Goal: Task Accomplishment & Management: Manage account settings

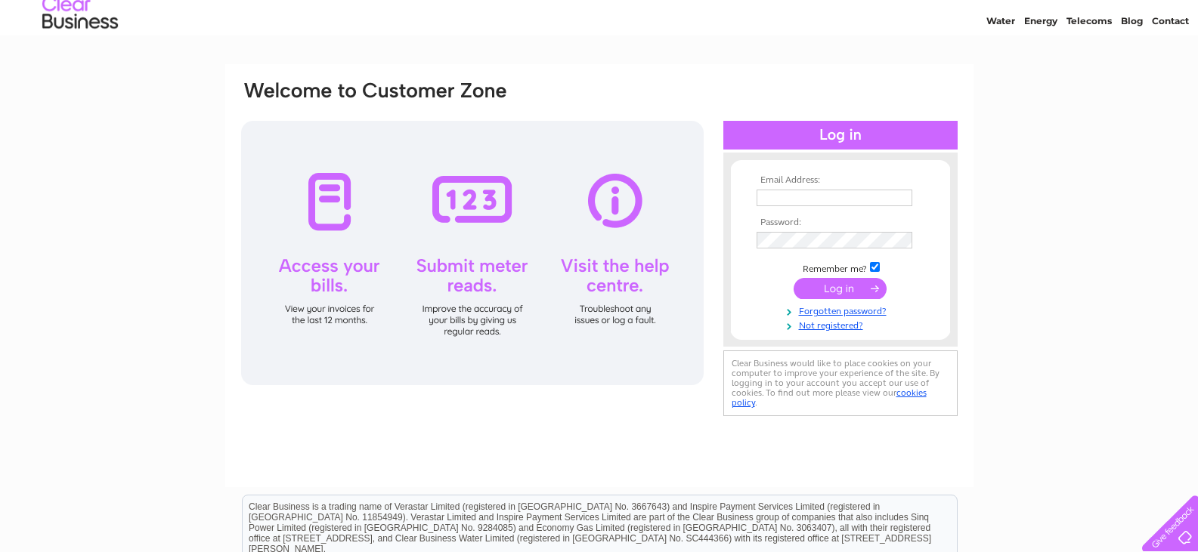
scroll to position [76, 0]
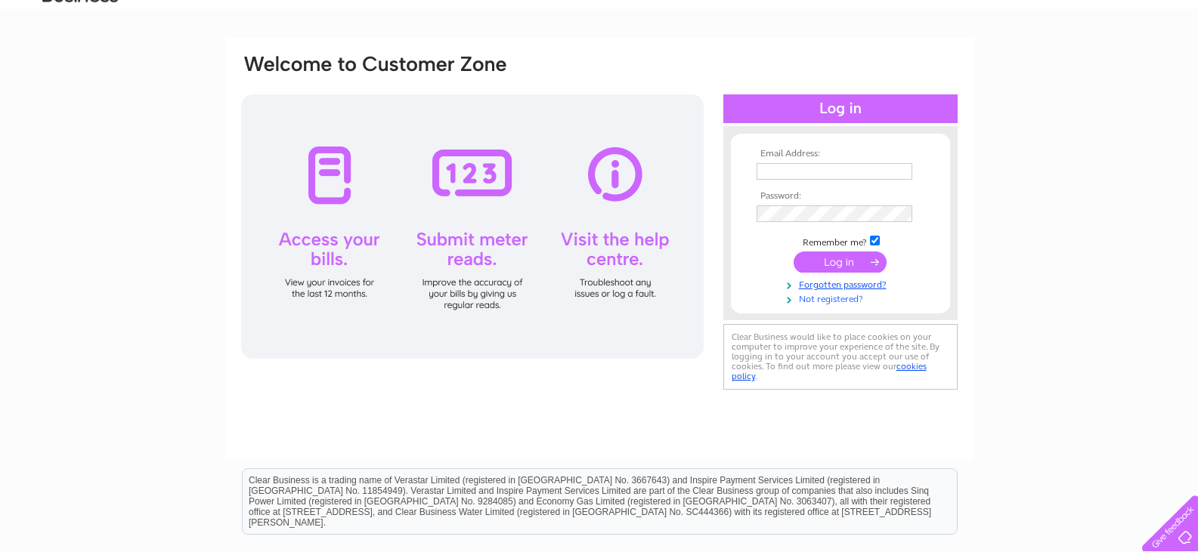
click at [816, 296] on link "Not registered?" at bounding box center [843, 298] width 172 height 14
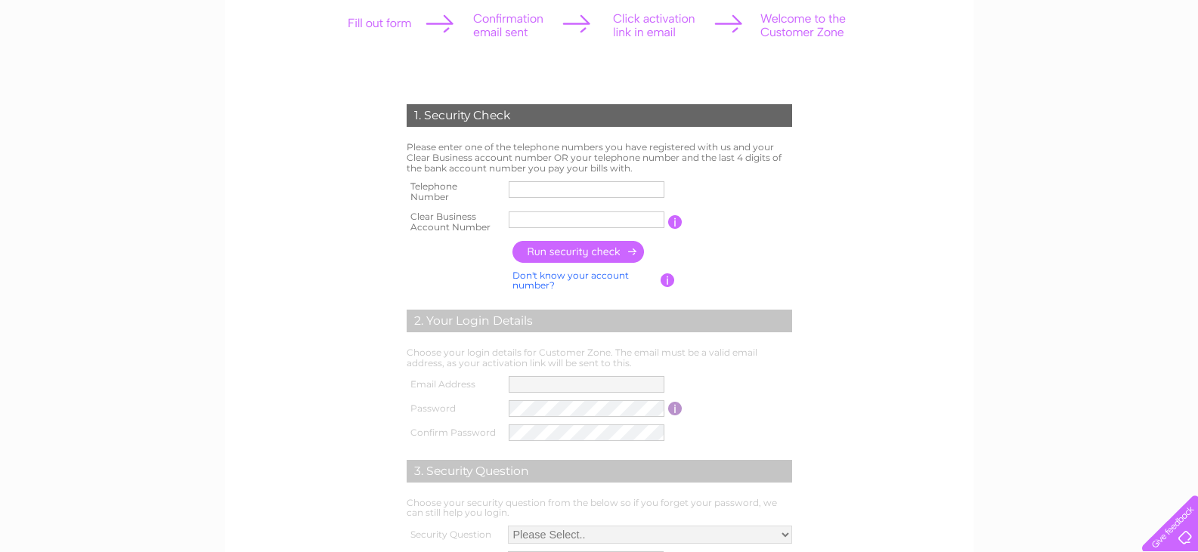
scroll to position [227, 0]
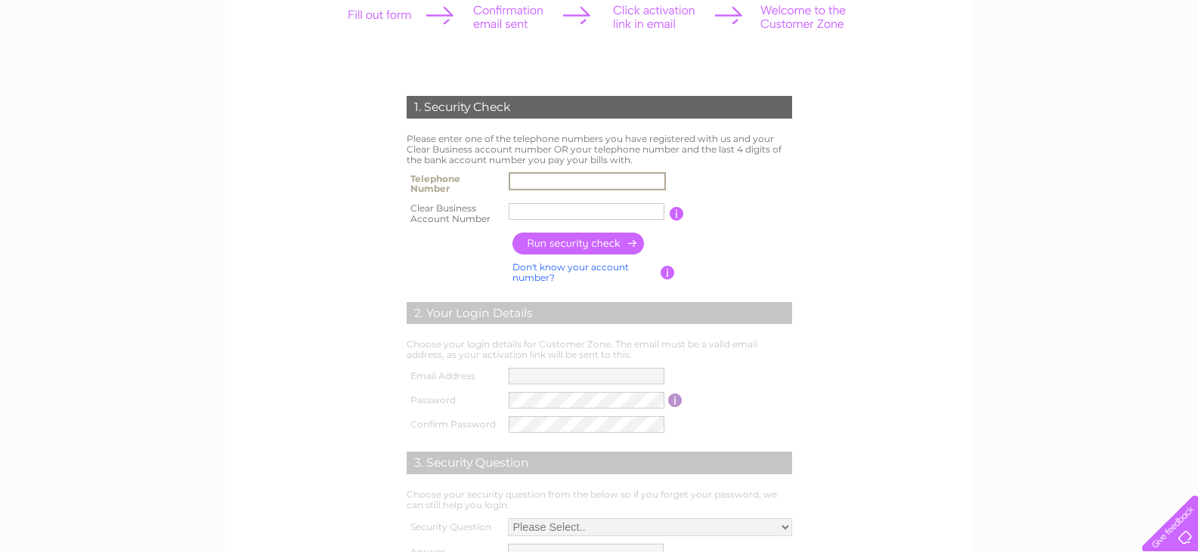
click at [528, 183] on input "text" at bounding box center [587, 181] width 157 height 18
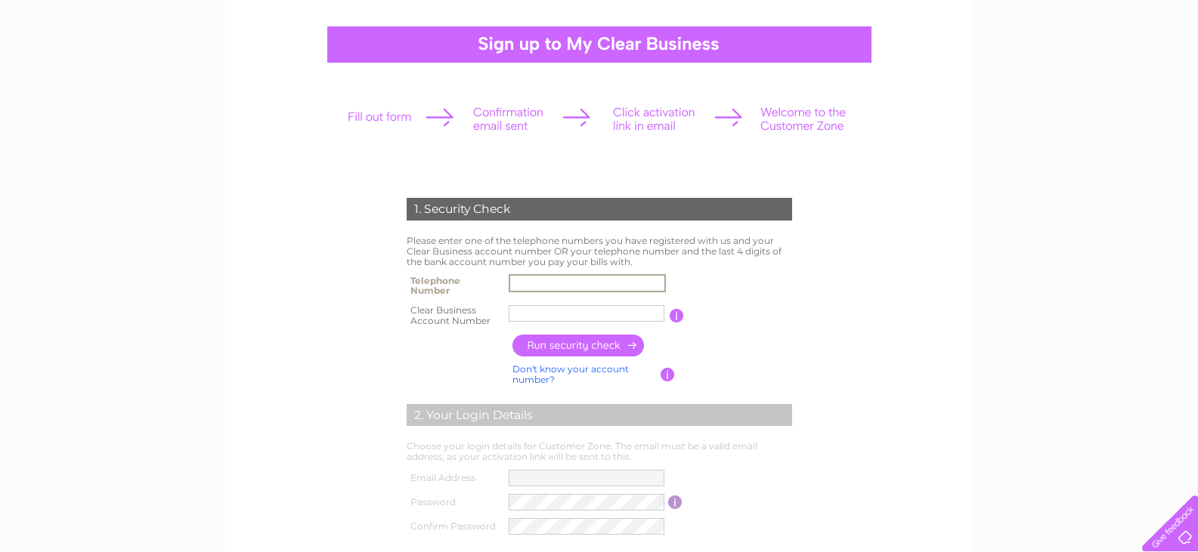
scroll to position [151, 0]
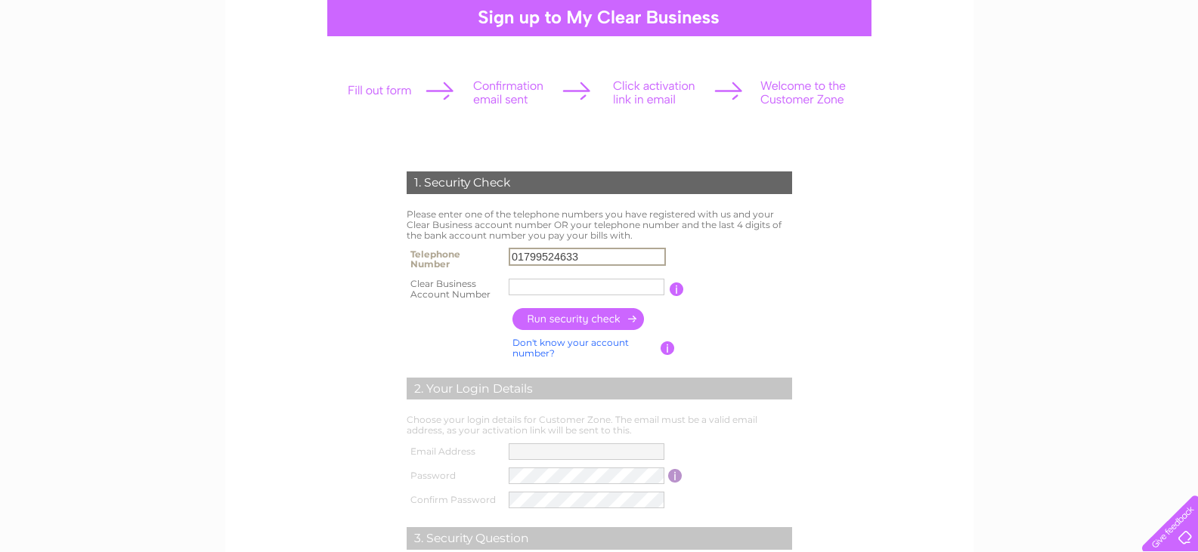
type input "01799524633"
click at [310, 256] on form "1. Security Check Please enter one of the telephone numbers you have registered…" at bounding box center [600, 423] width 720 height 565
paste input "CB309331"
type input "CB309331"
click at [578, 323] on input "button" at bounding box center [578, 319] width 133 height 22
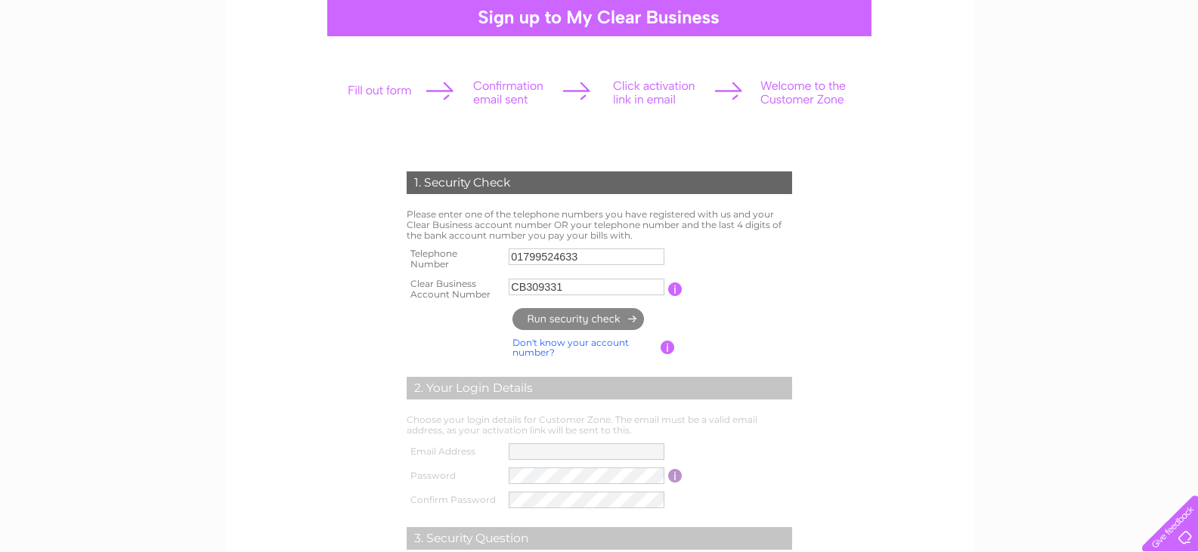
type input "dk******@gm*******"
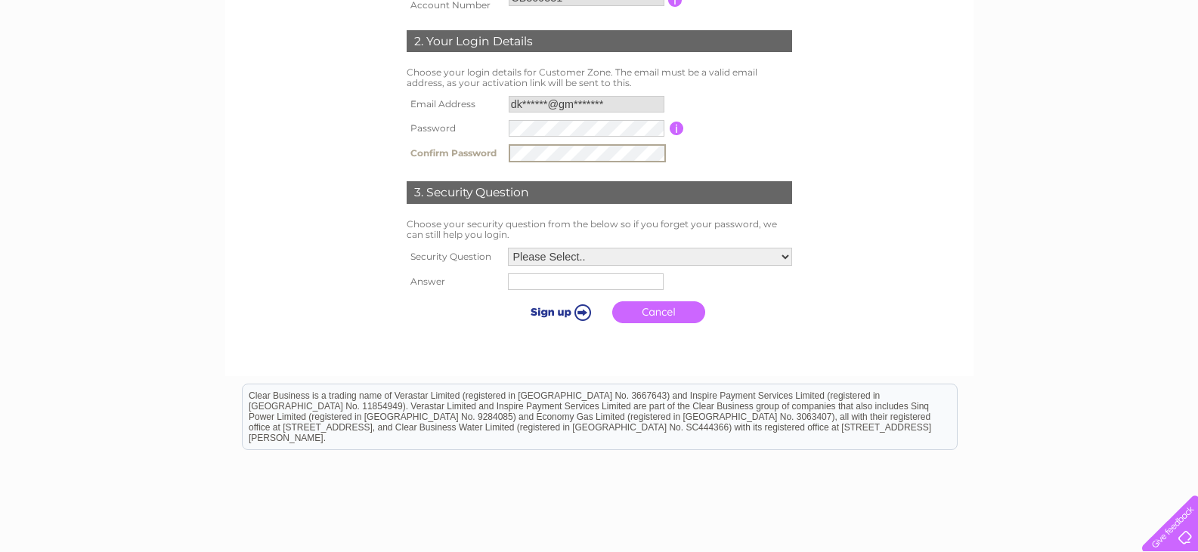
scroll to position [453, 0]
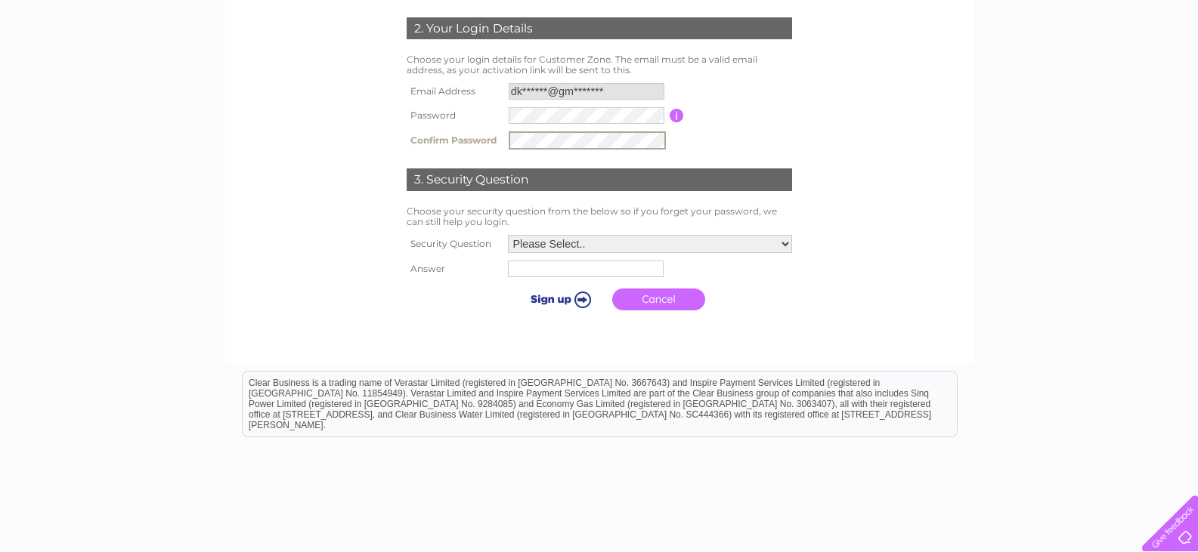
click at [562, 247] on select "Please Select.. In what town or city was your first job? In what town or city d…" at bounding box center [650, 244] width 284 height 18
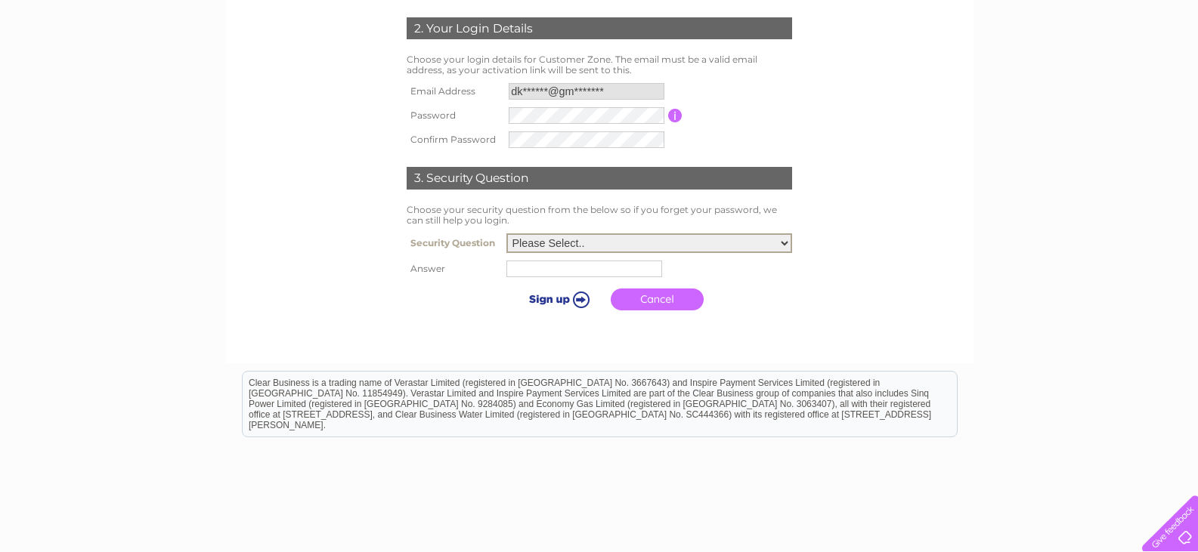
select select "4"
click at [506, 234] on select "Please Select.. In what town or city was your first job? In what town or city d…" at bounding box center [649, 244] width 286 height 20
click at [570, 268] on input "text" at bounding box center [584, 269] width 156 height 17
type input "Loompits way"
click at [587, 298] on input "submit" at bounding box center [558, 297] width 93 height 21
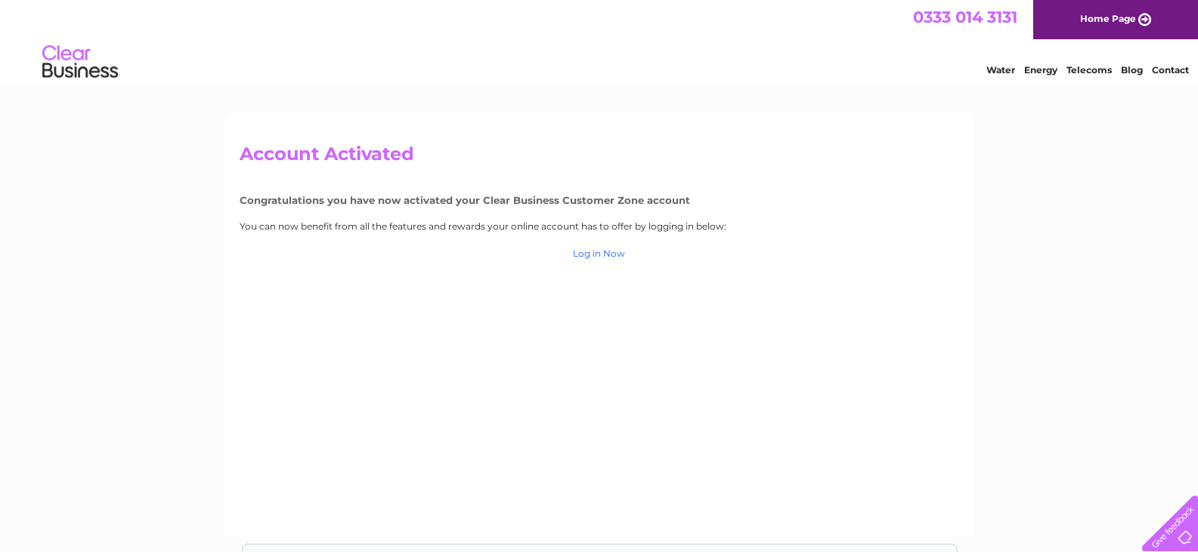
click at [586, 254] on link "Log in Now" at bounding box center [599, 253] width 52 height 11
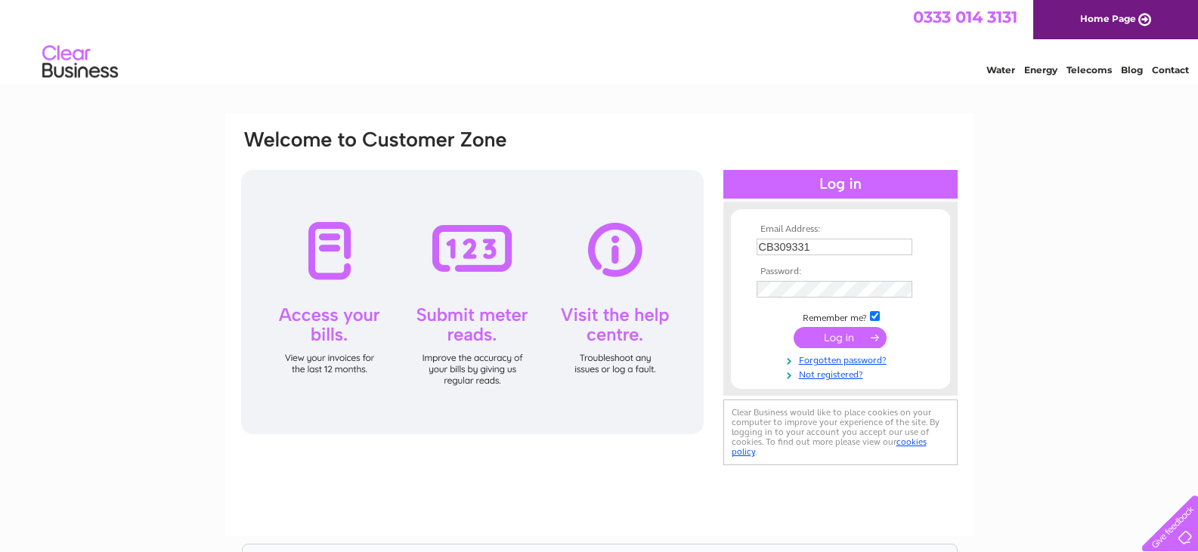
click at [833, 339] on tbody "Email Address: CB309331 Password: Remember me?" at bounding box center [840, 302] width 175 height 156
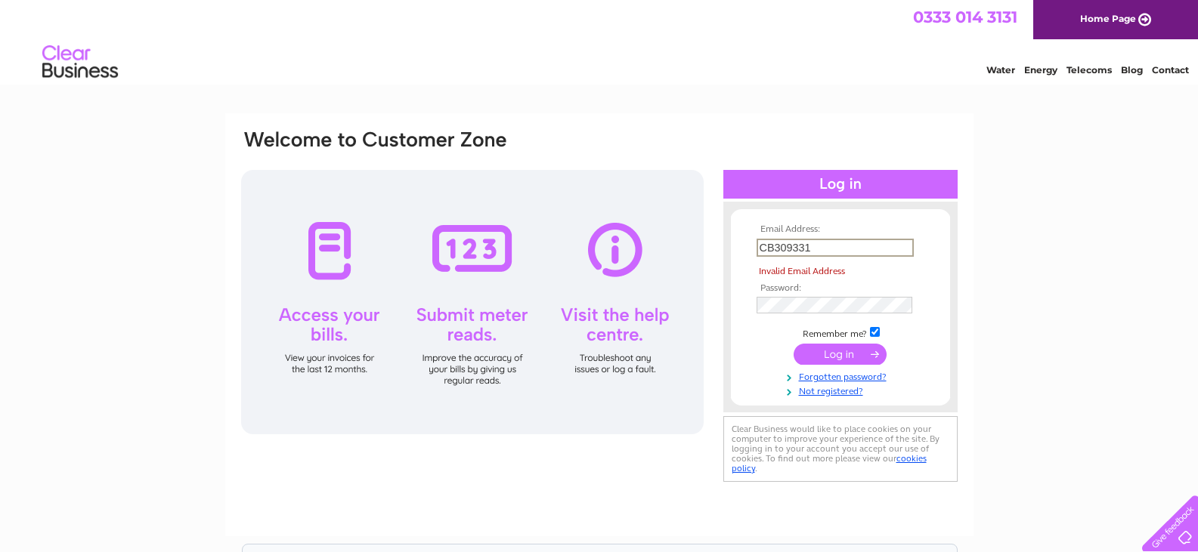
drag, startPoint x: 826, startPoint y: 248, endPoint x: 697, endPoint y: 261, distance: 129.9
click at [697, 261] on div "Email Address: CB309331 Invalid Email Address Password:" at bounding box center [600, 306] width 720 height 357
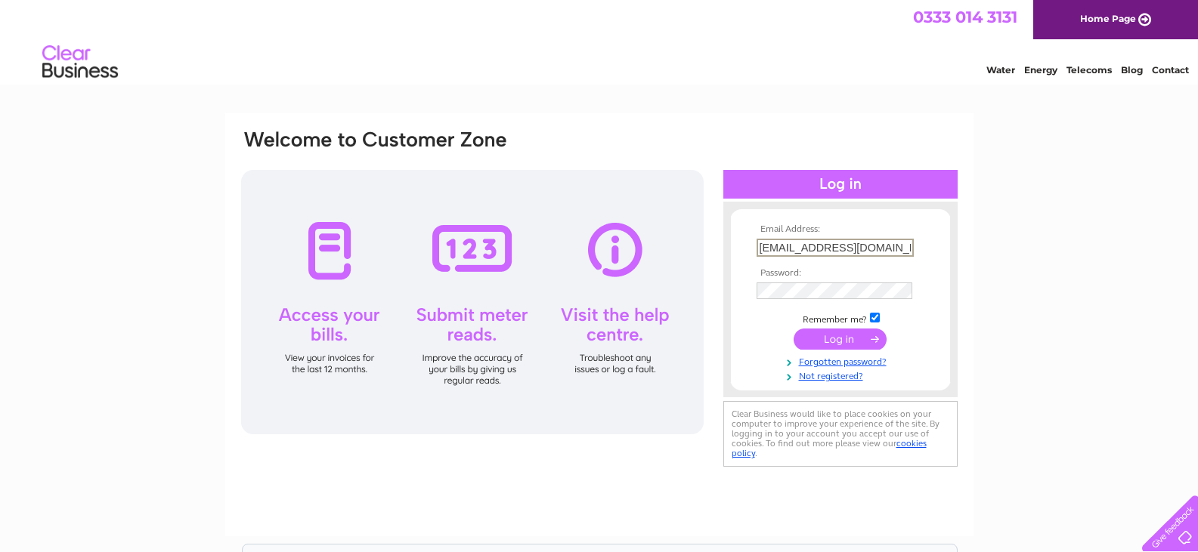
type input "[EMAIL_ADDRESS][DOMAIN_NAME]"
click at [818, 343] on input "submit" at bounding box center [840, 339] width 93 height 21
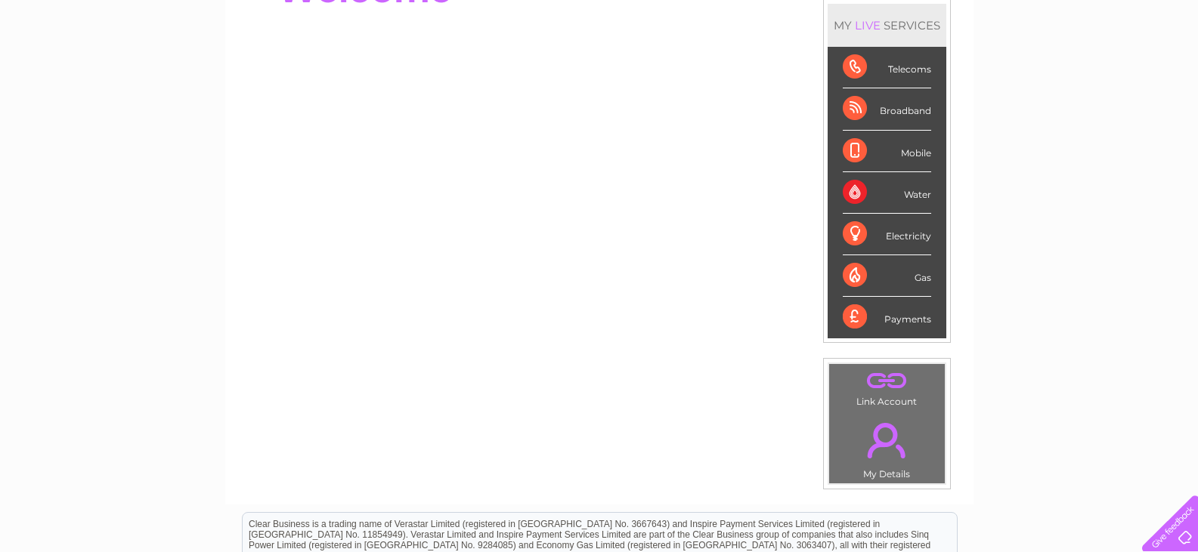
scroll to position [227, 0]
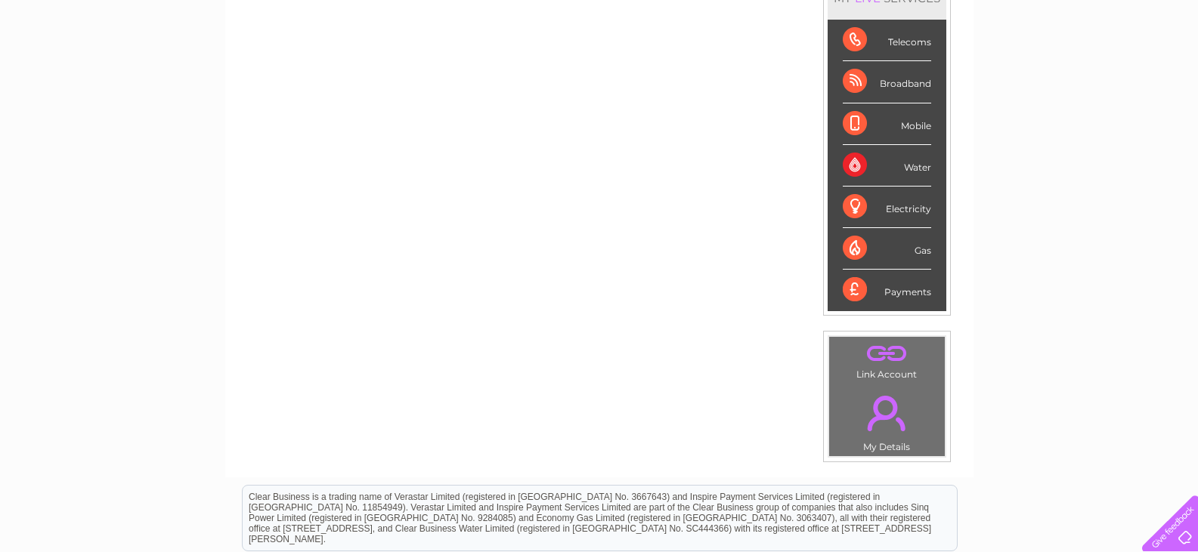
click at [875, 85] on div "Broadband" at bounding box center [887, 82] width 88 height 42
click at [908, 82] on div "Broadband" at bounding box center [887, 82] width 88 height 42
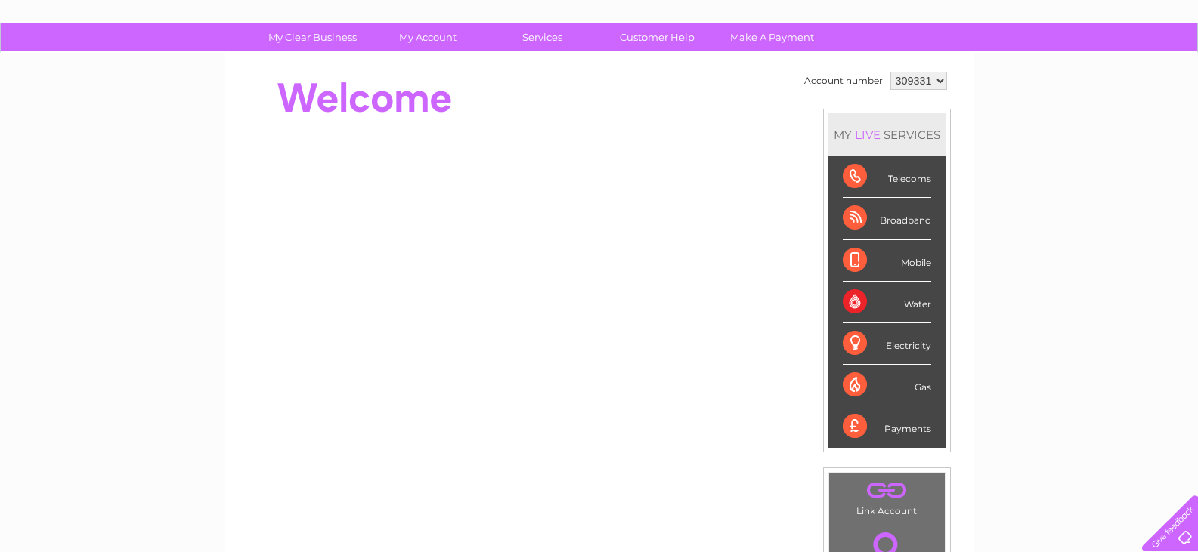
scroll to position [0, 0]
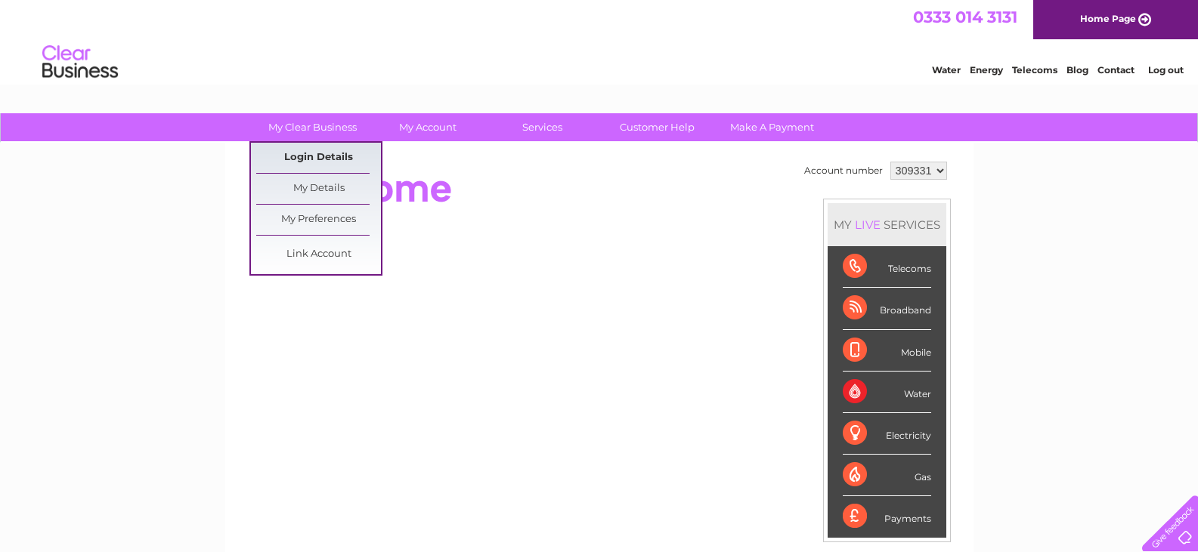
click at [321, 160] on link "Login Details" at bounding box center [318, 158] width 125 height 30
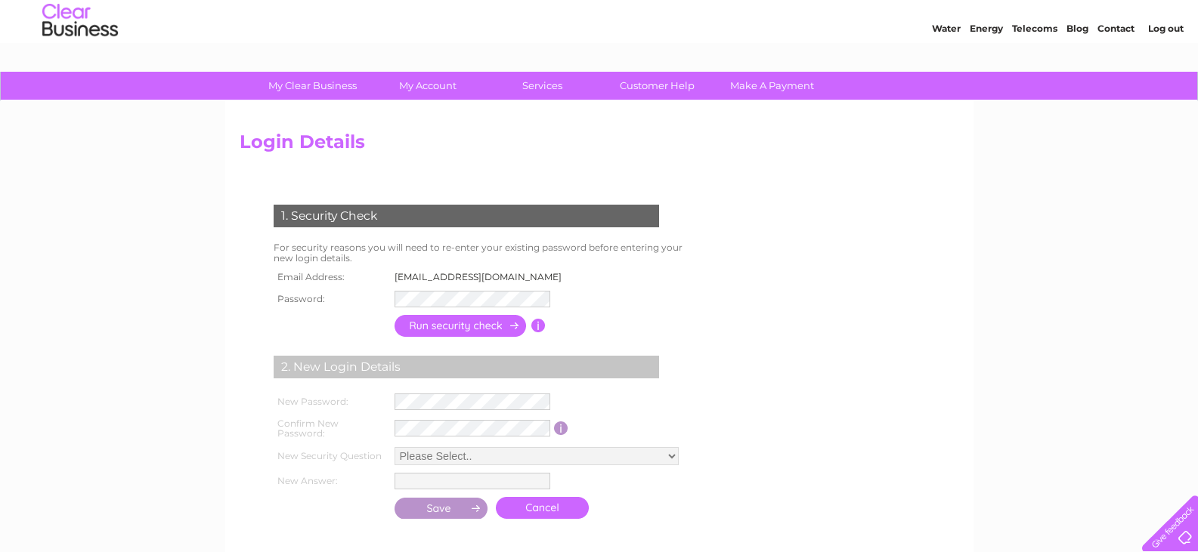
scroll to position [76, 0]
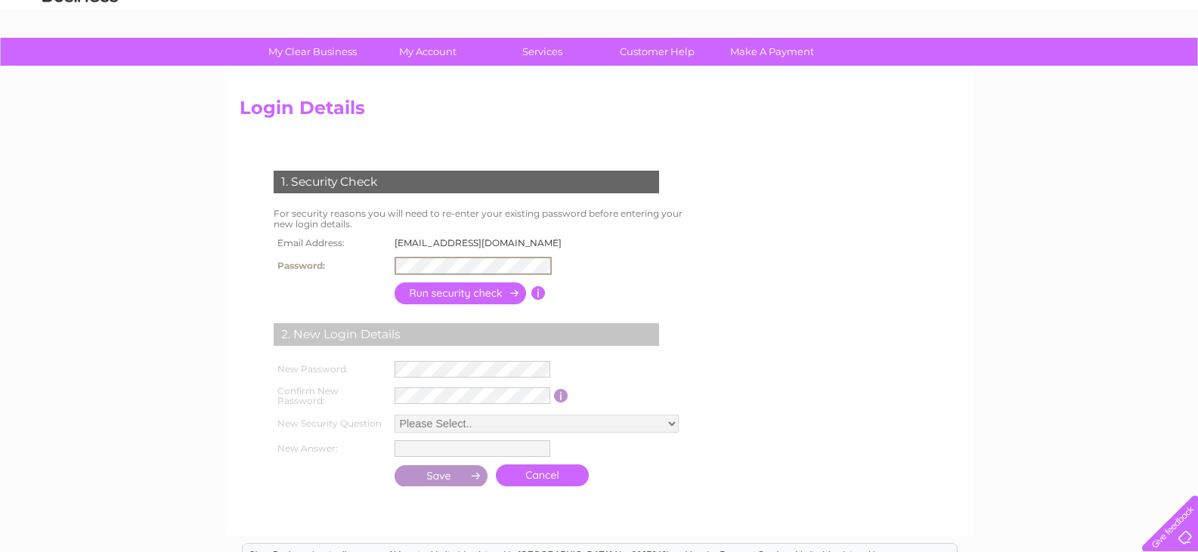
click at [502, 293] on input "button" at bounding box center [461, 294] width 133 height 22
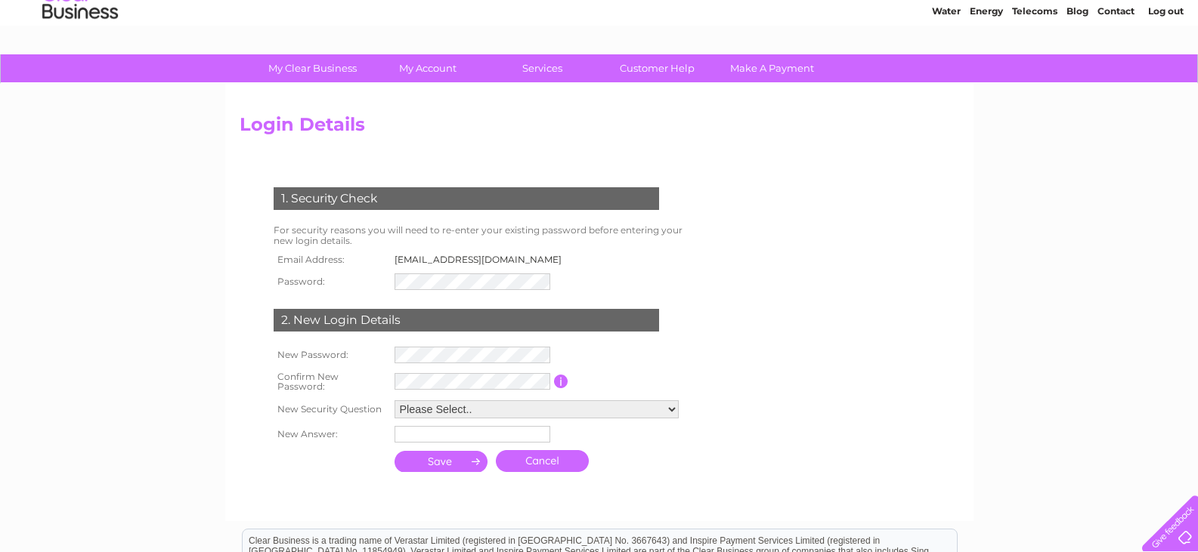
scroll to position [0, 0]
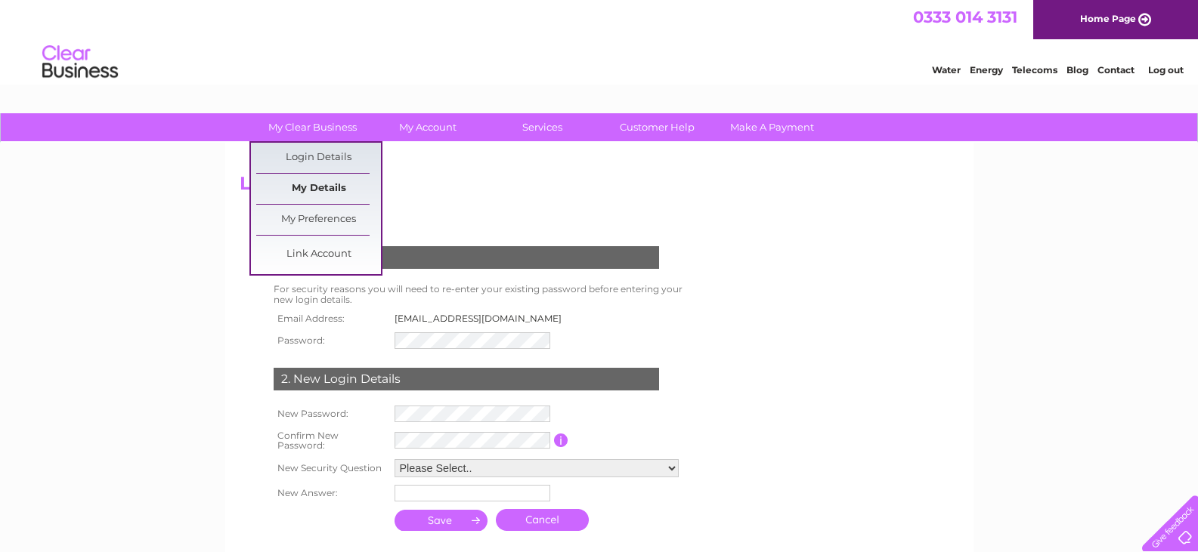
click at [337, 185] on link "My Details" at bounding box center [318, 189] width 125 height 30
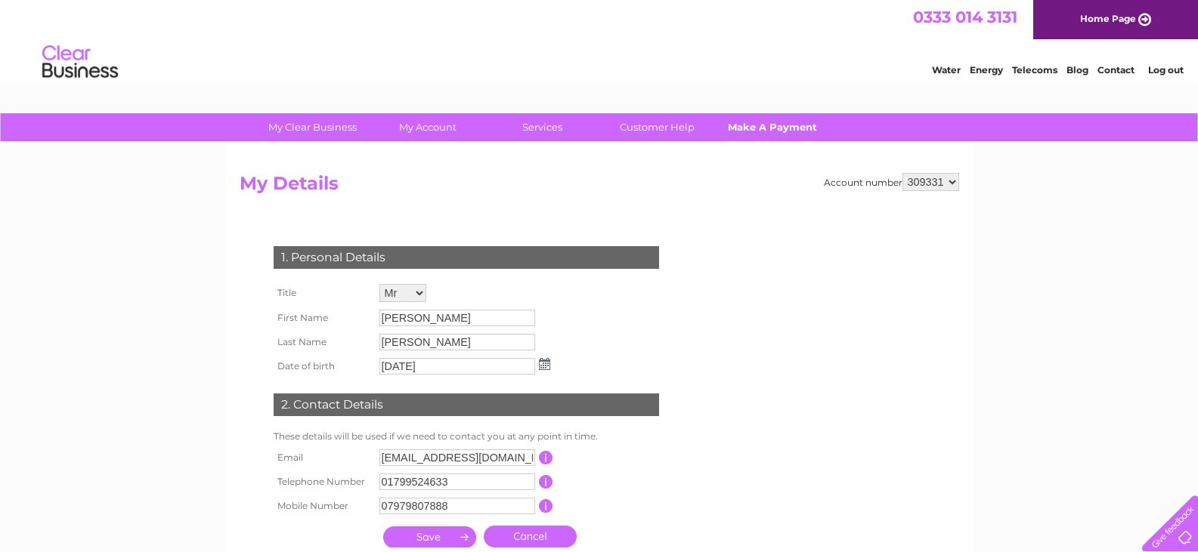
click at [760, 129] on link "Make A Payment" at bounding box center [772, 127] width 125 height 28
click at [1027, 73] on link "Telecoms" at bounding box center [1034, 69] width 45 height 11
click at [642, 125] on link "Customer Help" at bounding box center [657, 127] width 125 height 28
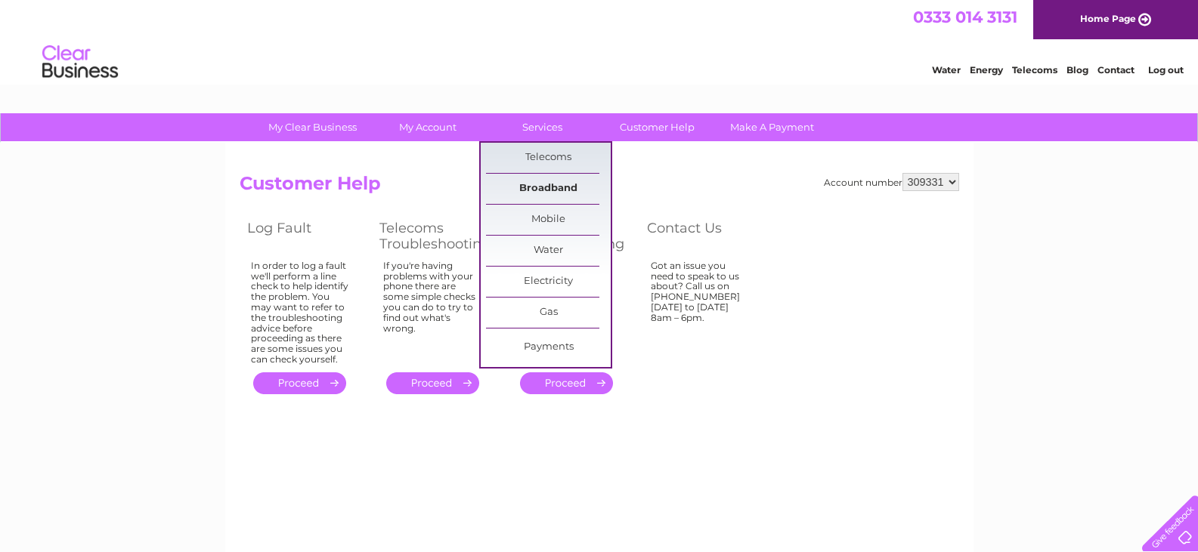
click at [546, 184] on link "Broadband" at bounding box center [548, 189] width 125 height 30
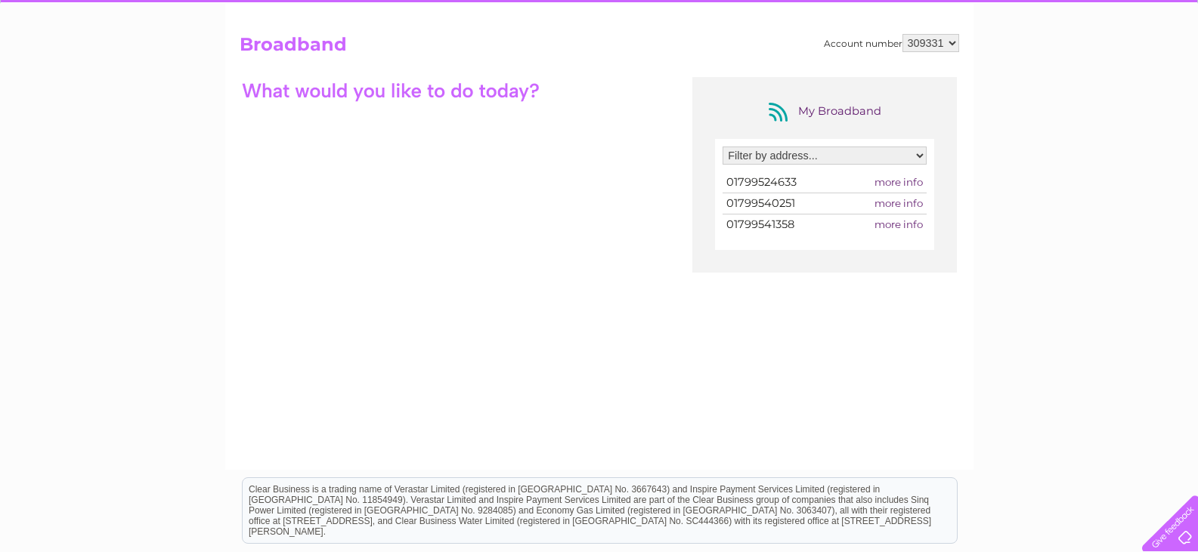
scroll to position [151, 0]
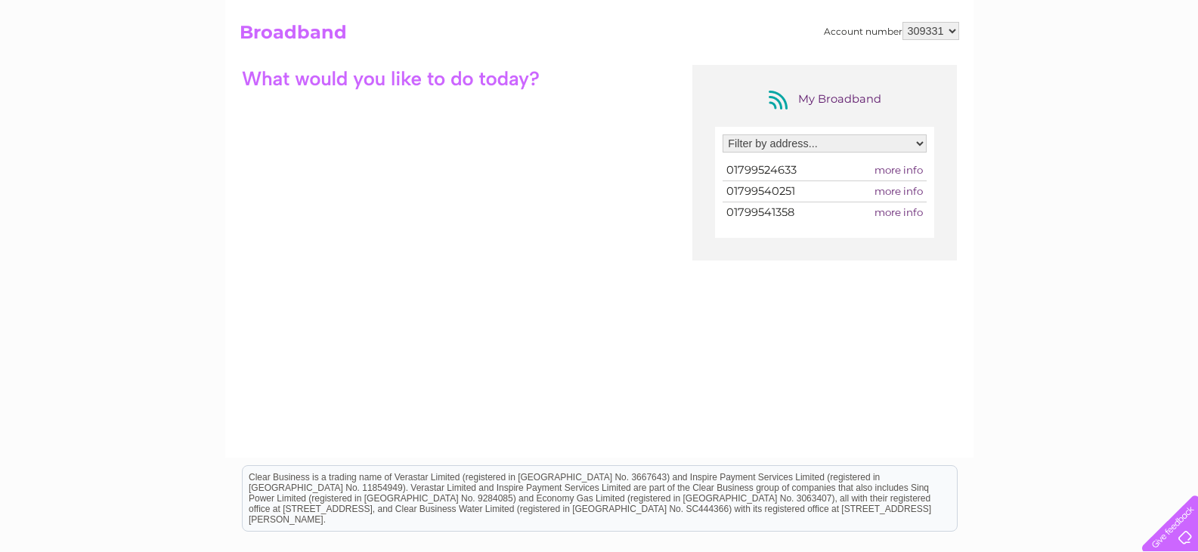
click at [852, 140] on select "Filter by address... D & K Auto Electrical, [STREET_ADDRESS][PERSON_NAME]" at bounding box center [825, 144] width 204 height 18
click at [723, 135] on select "Filter by address... D & K Auto Electrical, [STREET_ADDRESS][PERSON_NAME]" at bounding box center [825, 144] width 204 height 18
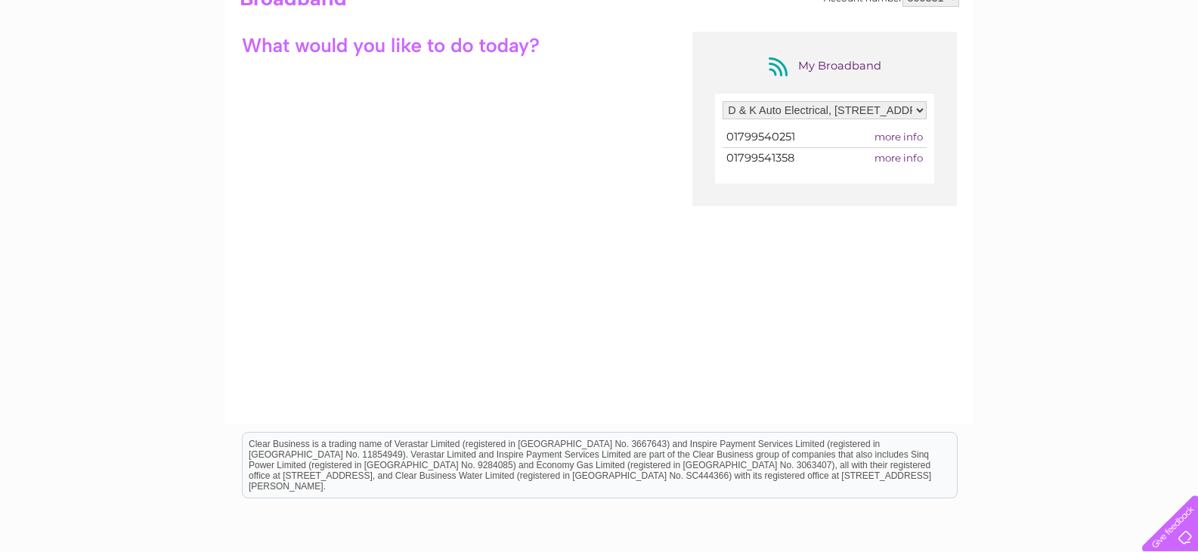
scroll to position [24, 0]
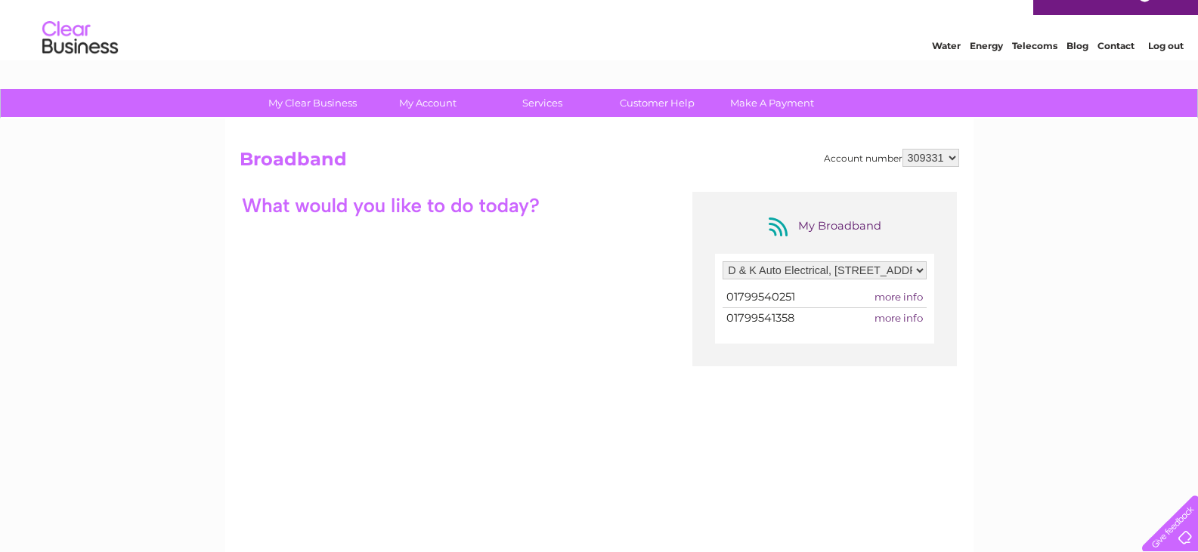
click at [888, 271] on select "Filter by address... D & K Auto Electrical, High Street, Newport, Saffron Walde…" at bounding box center [825, 271] width 204 height 18
select select "2066581"
click at [723, 262] on select "Filter by address... D & K Auto Electrical, High Street, Newport, Saffron Walde…" at bounding box center [825, 271] width 204 height 18
click at [824, 288] on td "01799524633" at bounding box center [782, 297] width 119 height 20
click at [906, 296] on span "more info" at bounding box center [898, 297] width 48 height 12
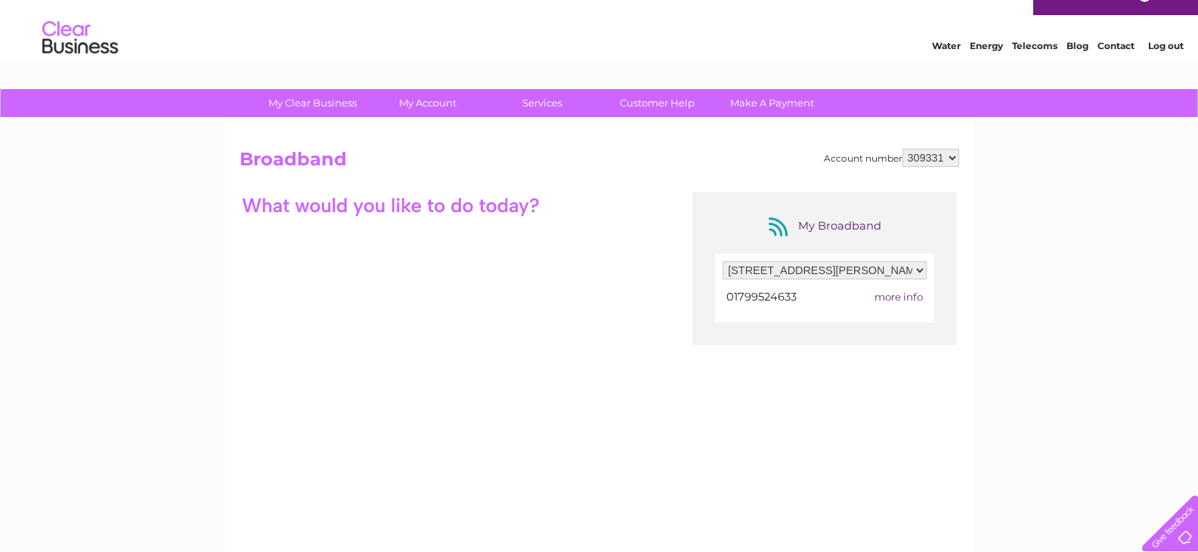
click at [772, 295] on span "01799524633" at bounding box center [761, 297] width 70 height 14
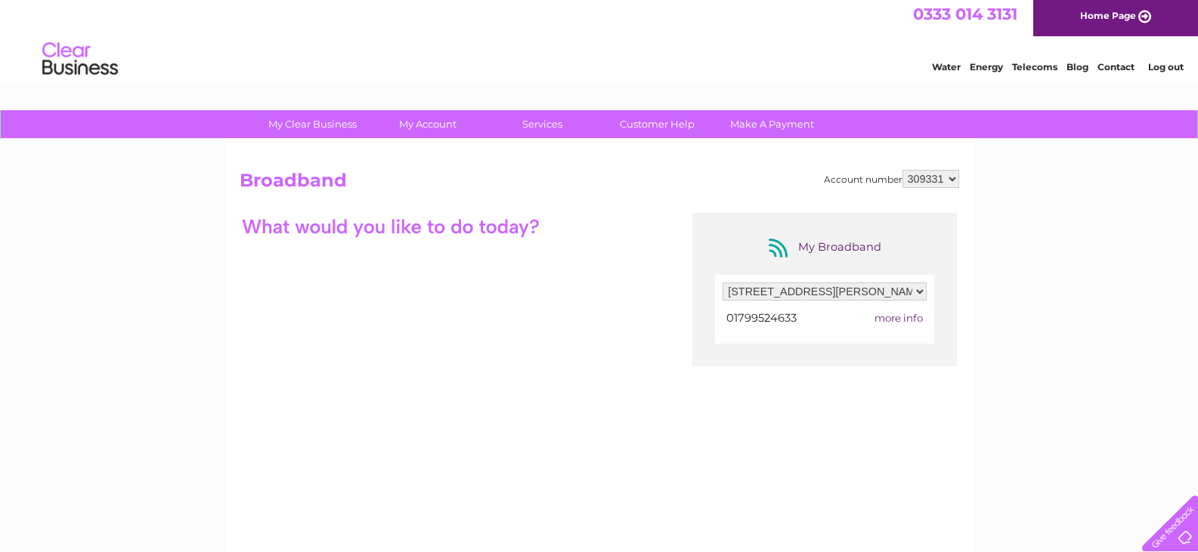
scroll to position [0, 0]
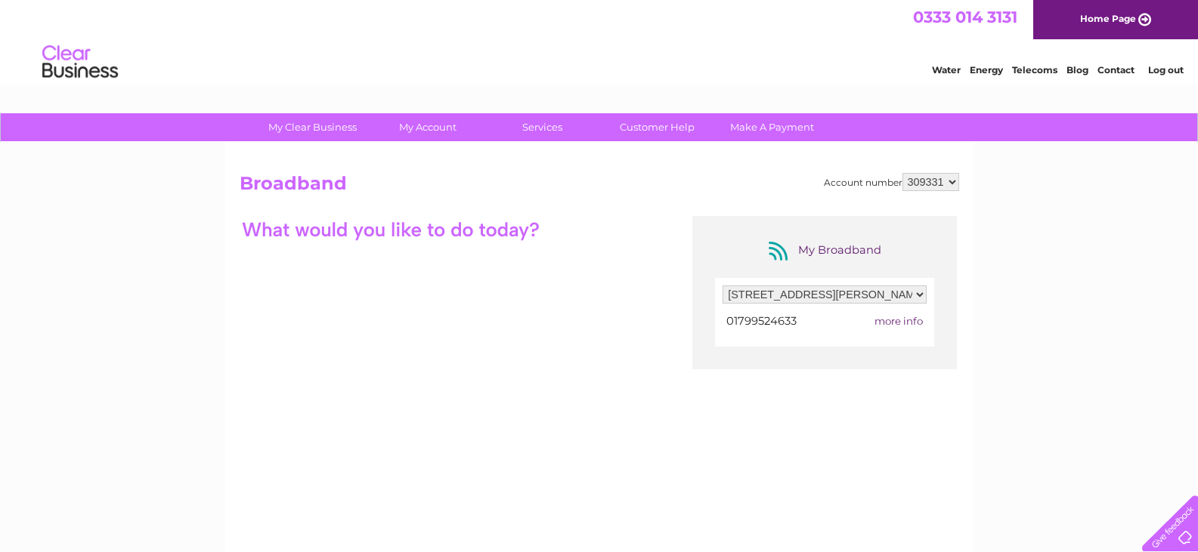
click at [1109, 69] on link "Contact" at bounding box center [1115, 69] width 37 height 11
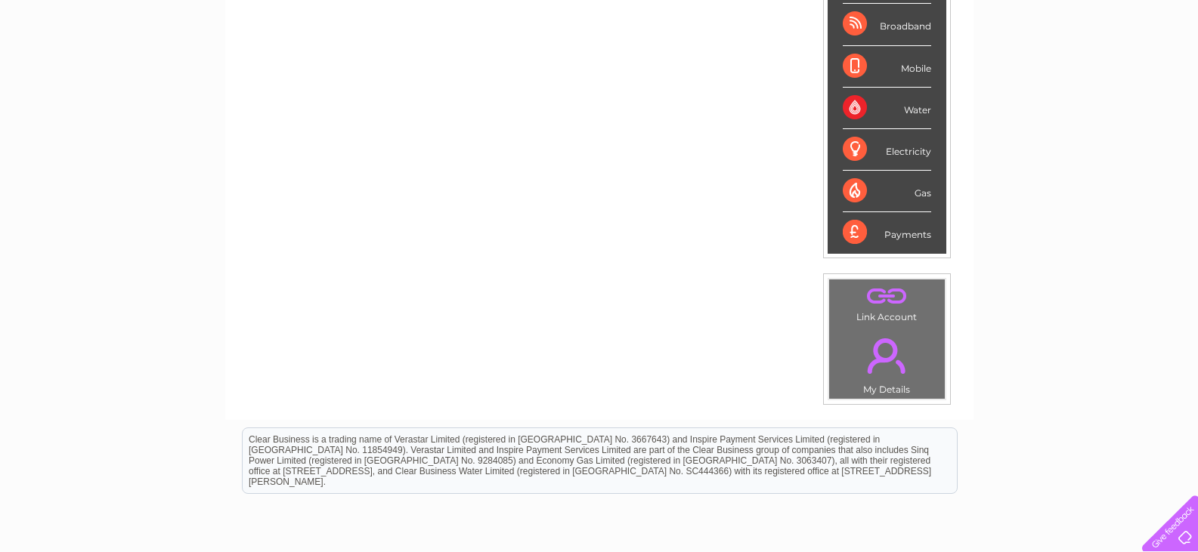
scroll to position [195, 0]
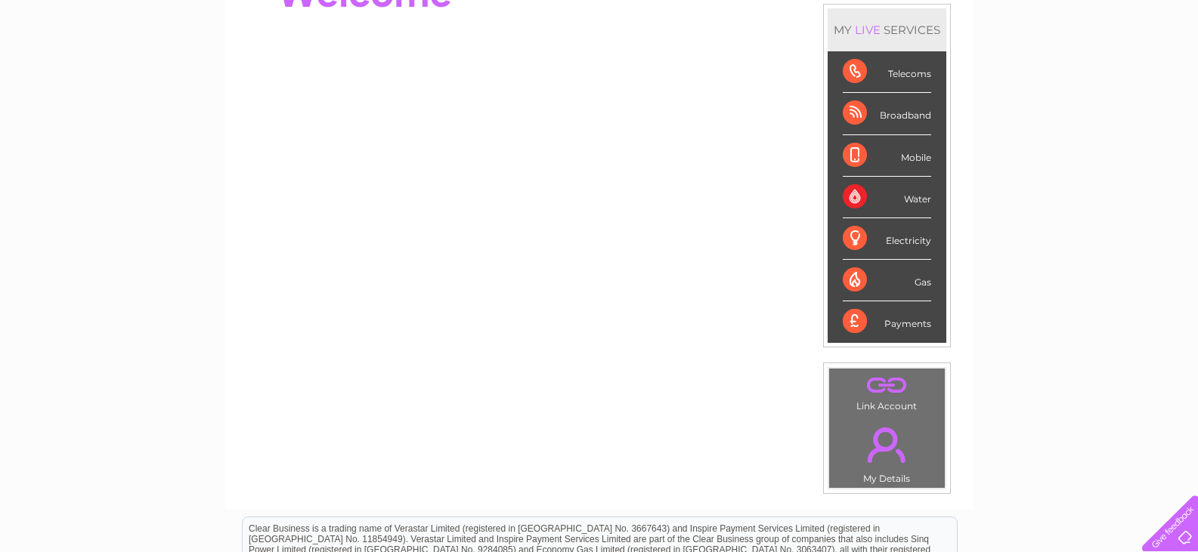
click at [853, 115] on div "Broadband" at bounding box center [887, 114] width 88 height 42
click at [892, 395] on link "." at bounding box center [887, 386] width 108 height 26
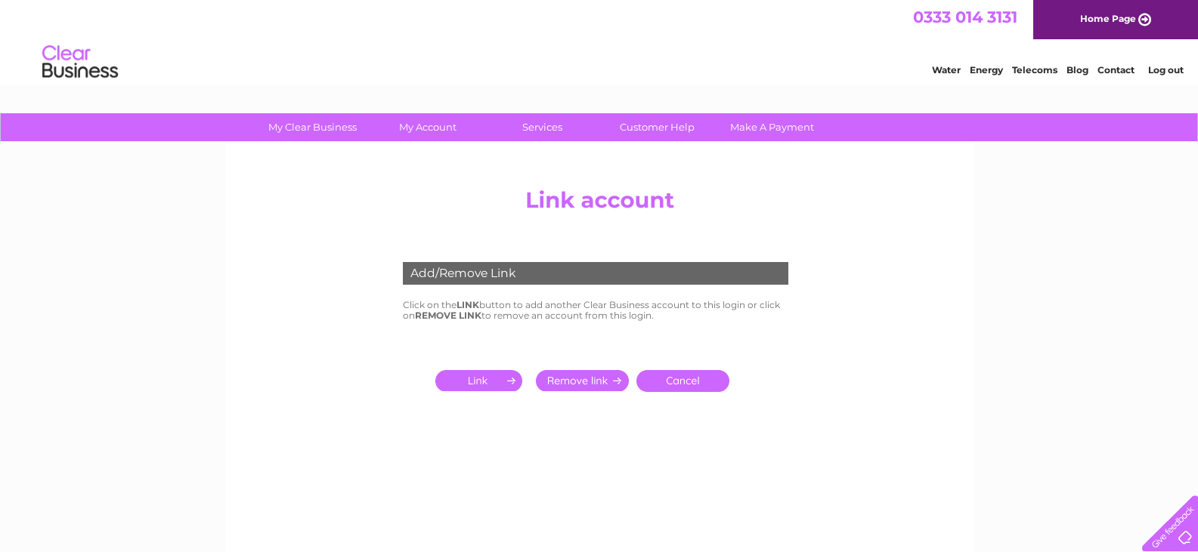
click at [485, 376] on input "submit" at bounding box center [481, 380] width 93 height 21
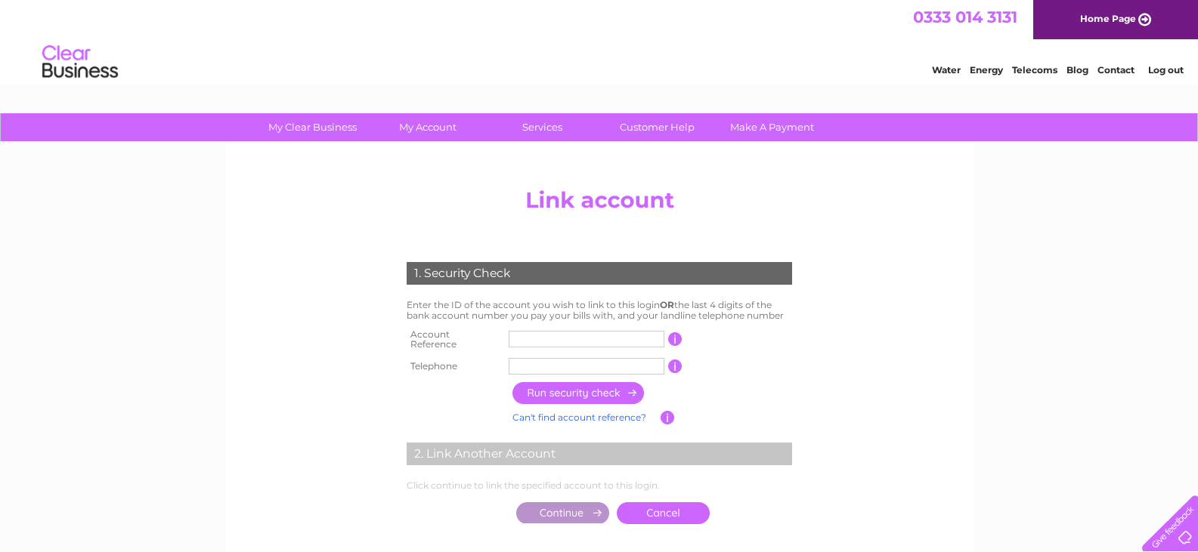
click at [521, 338] on input "text" at bounding box center [587, 339] width 156 height 17
type input "CB309331"
click at [551, 364] on input "text" at bounding box center [587, 366] width 156 height 17
type input "01799524633"
click at [518, 385] on input "button" at bounding box center [578, 393] width 133 height 22
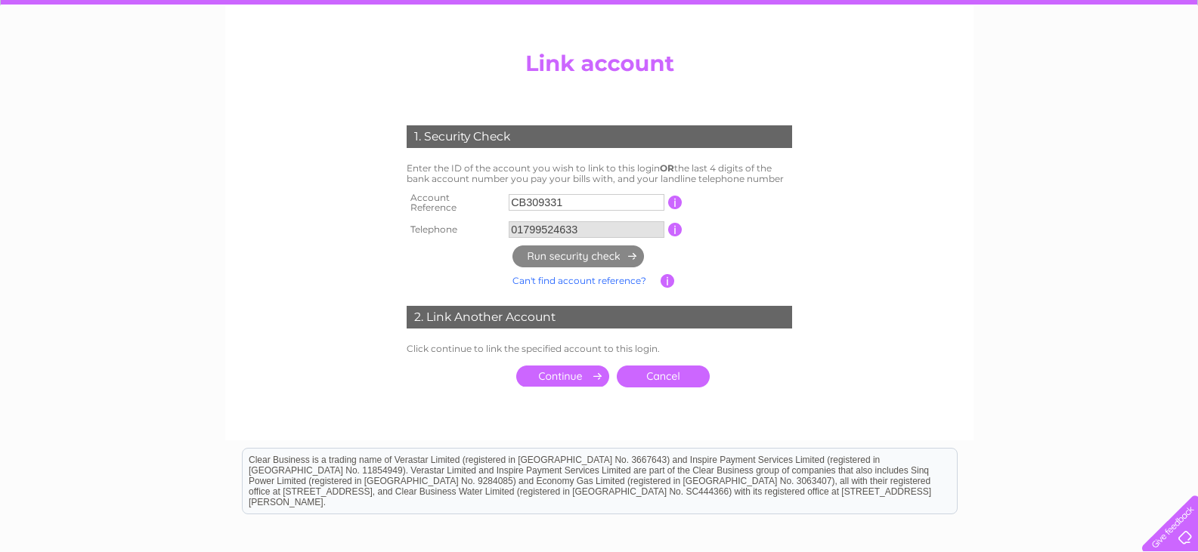
scroll to position [151, 0]
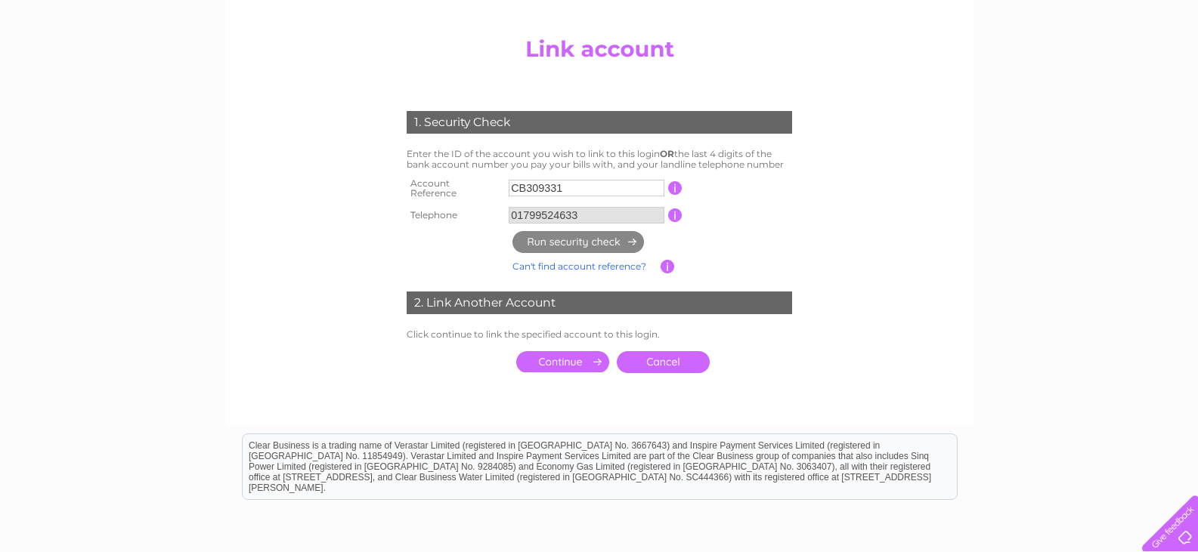
click at [565, 357] on input "submit" at bounding box center [562, 361] width 93 height 21
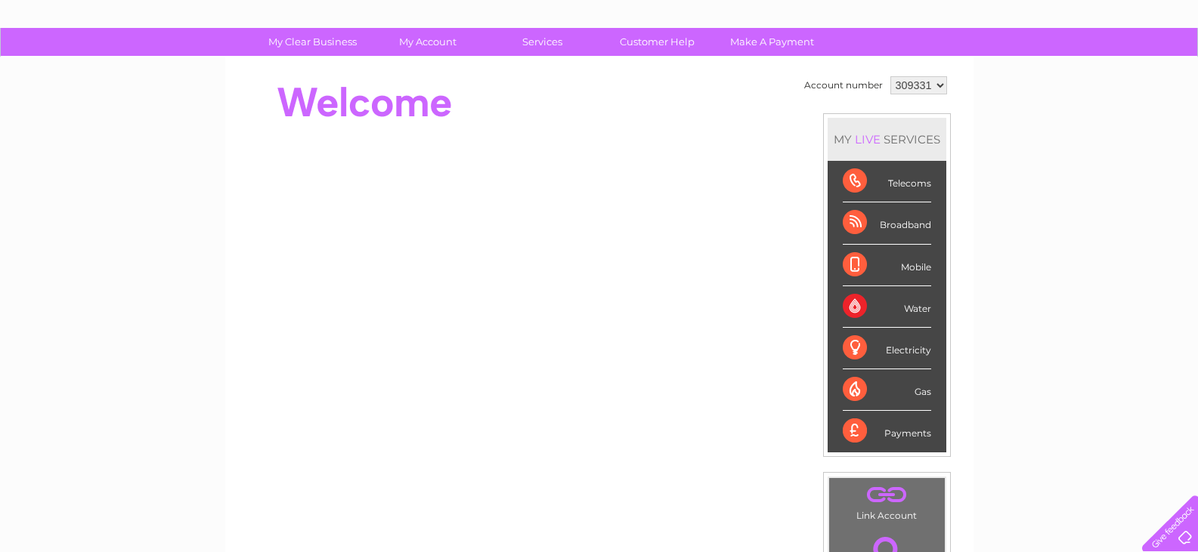
scroll to position [76, 0]
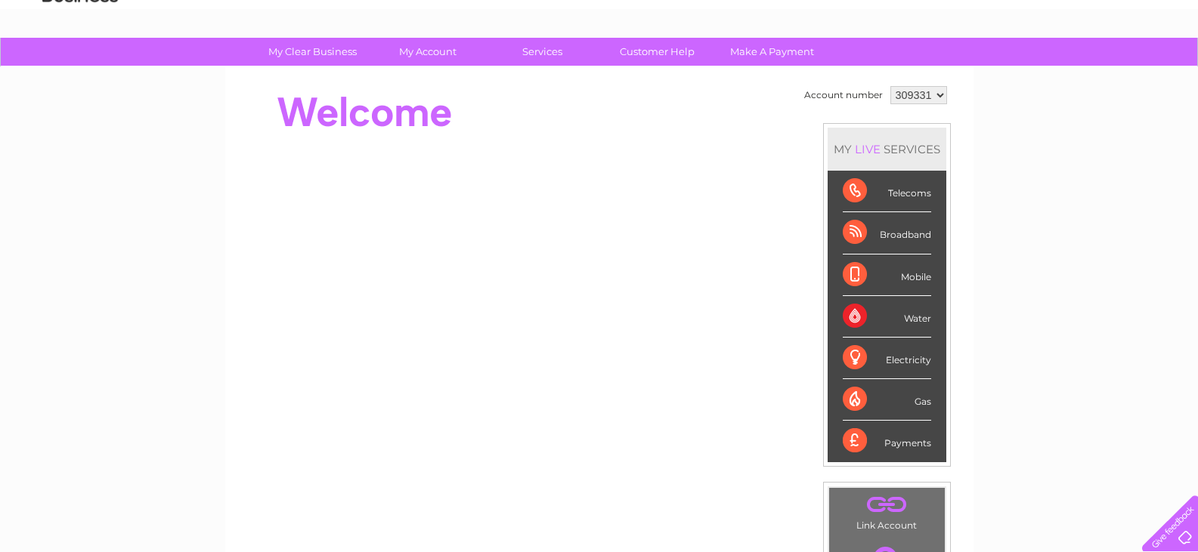
click at [856, 230] on div "Broadband" at bounding box center [887, 233] width 88 height 42
click at [642, 53] on link "Customer Help" at bounding box center [657, 52] width 125 height 28
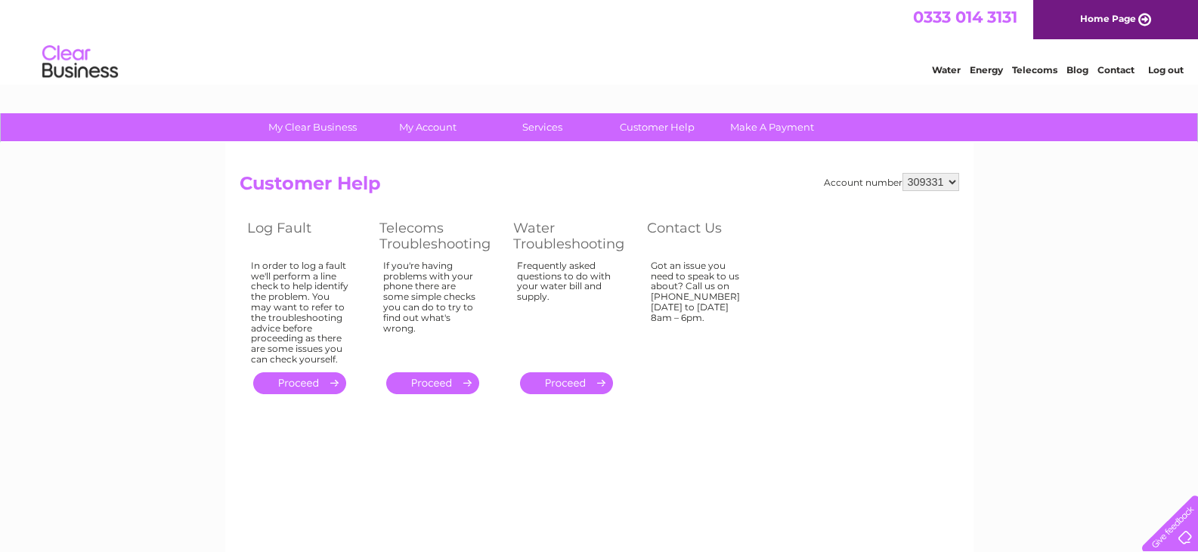
click at [309, 385] on link "." at bounding box center [299, 384] width 93 height 22
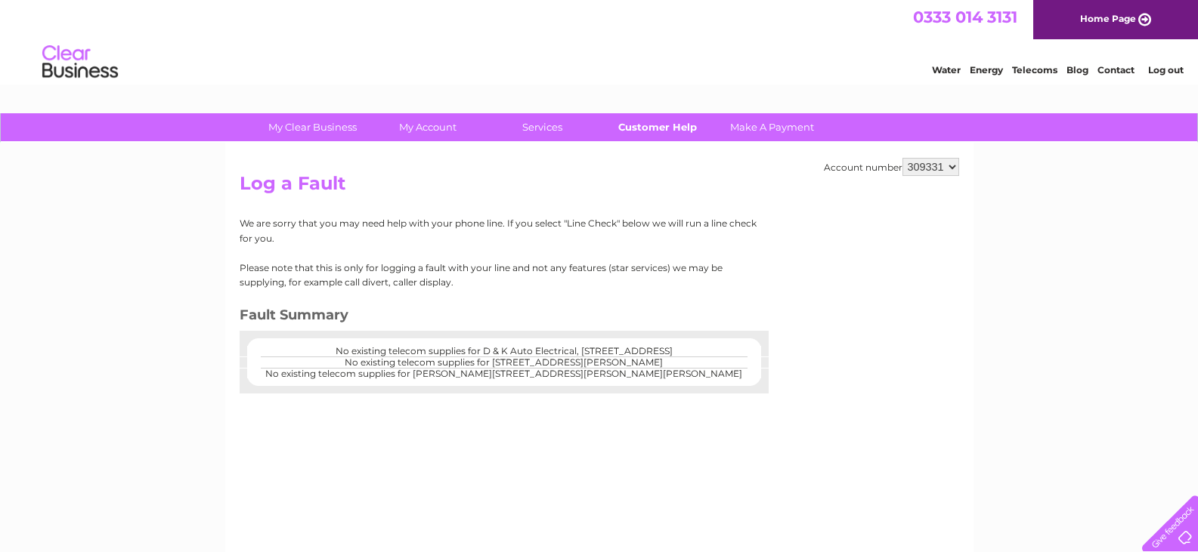
click at [664, 126] on link "Customer Help" at bounding box center [657, 127] width 125 height 28
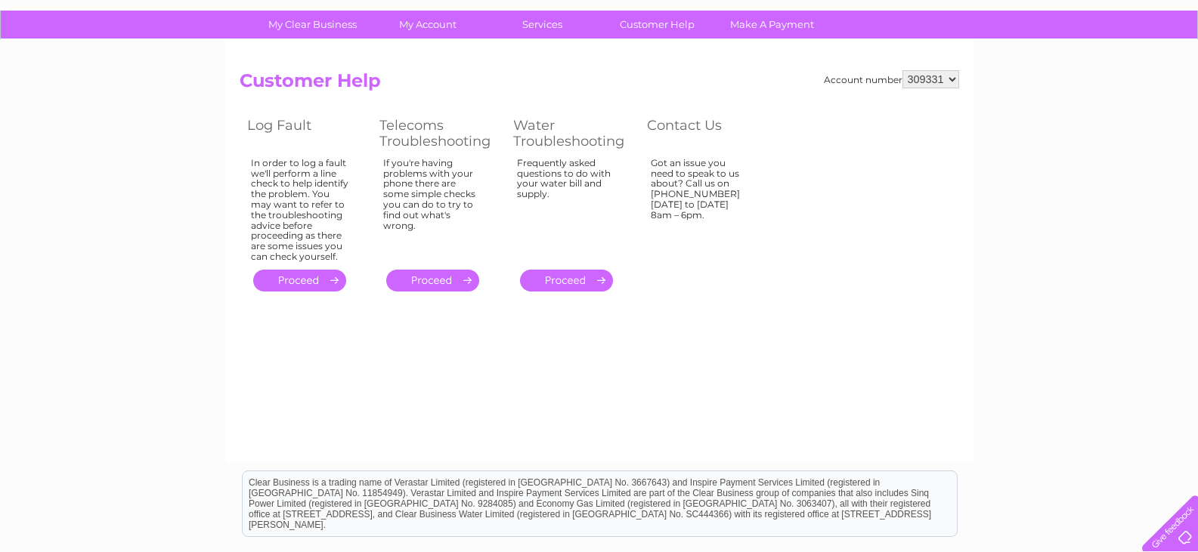
scroll to position [76, 0]
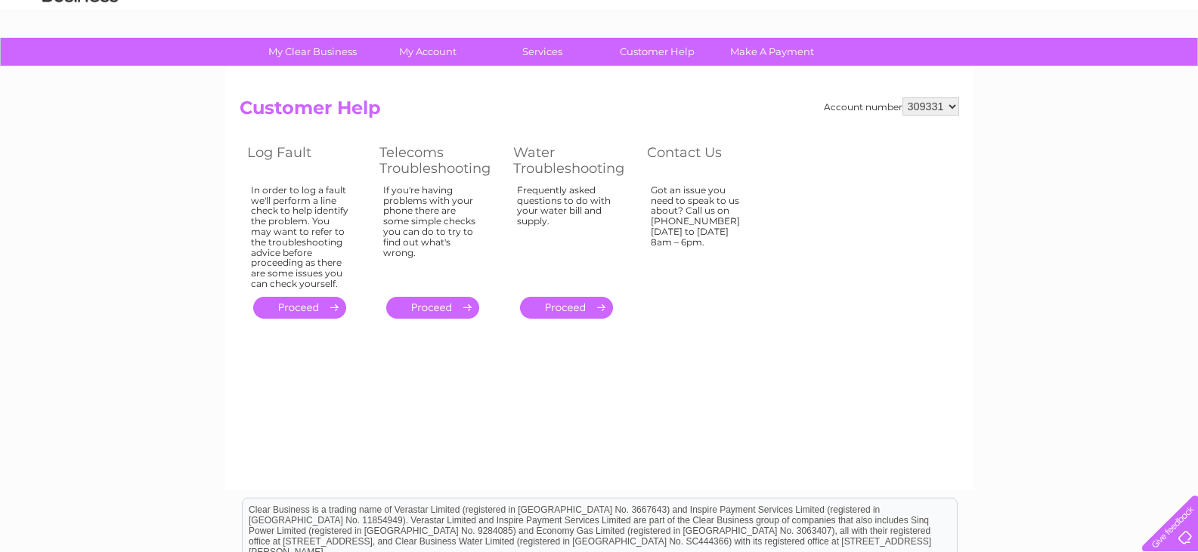
click at [292, 309] on link "." at bounding box center [299, 308] width 93 height 22
